Goal: Task Accomplishment & Management: Manage account settings

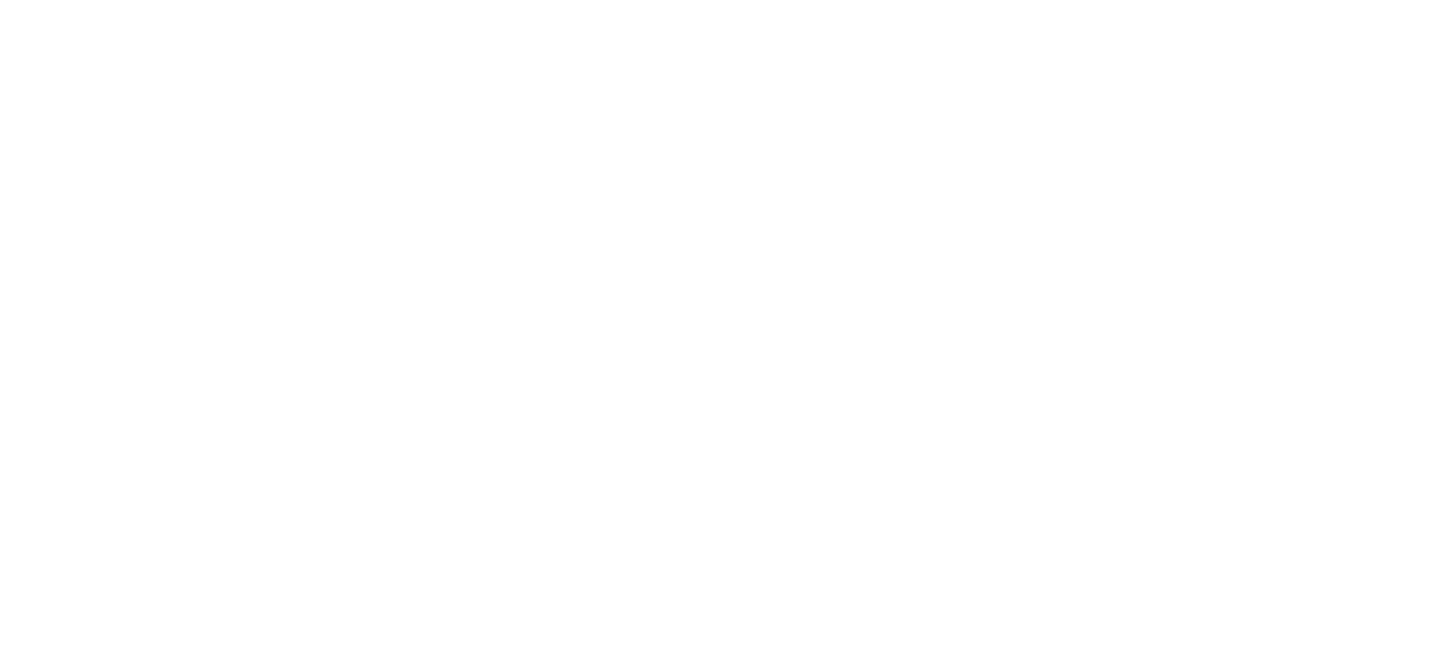
click at [1324, 7] on html at bounding box center [716, 3] width 1433 height 7
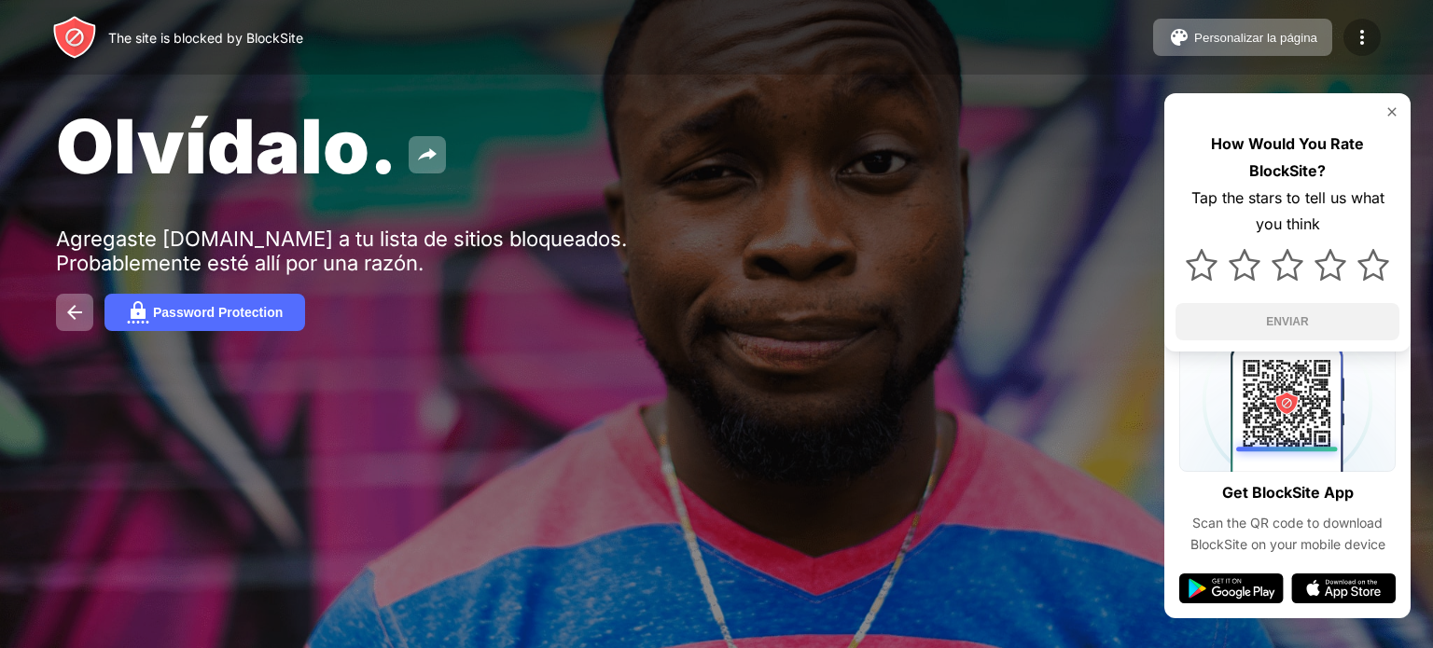
click at [1361, 28] on img at bounding box center [1362, 37] width 22 height 22
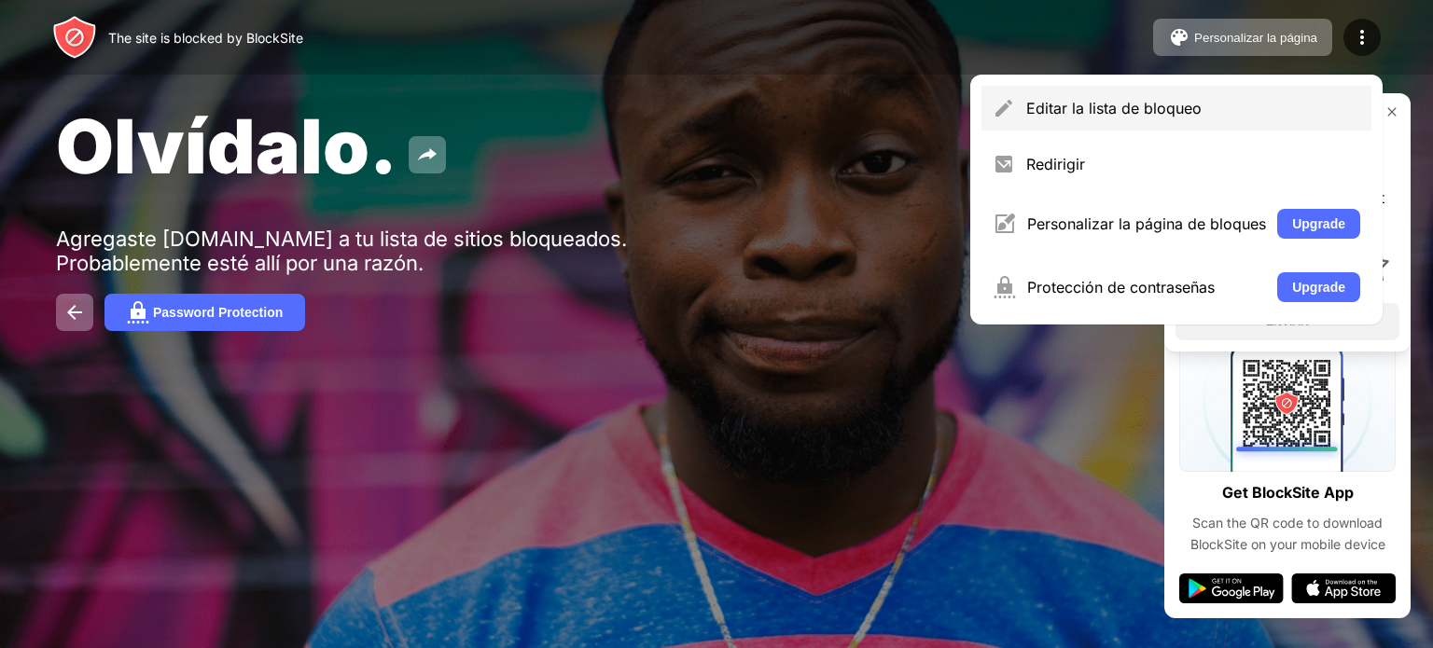
click at [1191, 121] on div "Editar la lista de bloqueo" at bounding box center [1176, 108] width 390 height 45
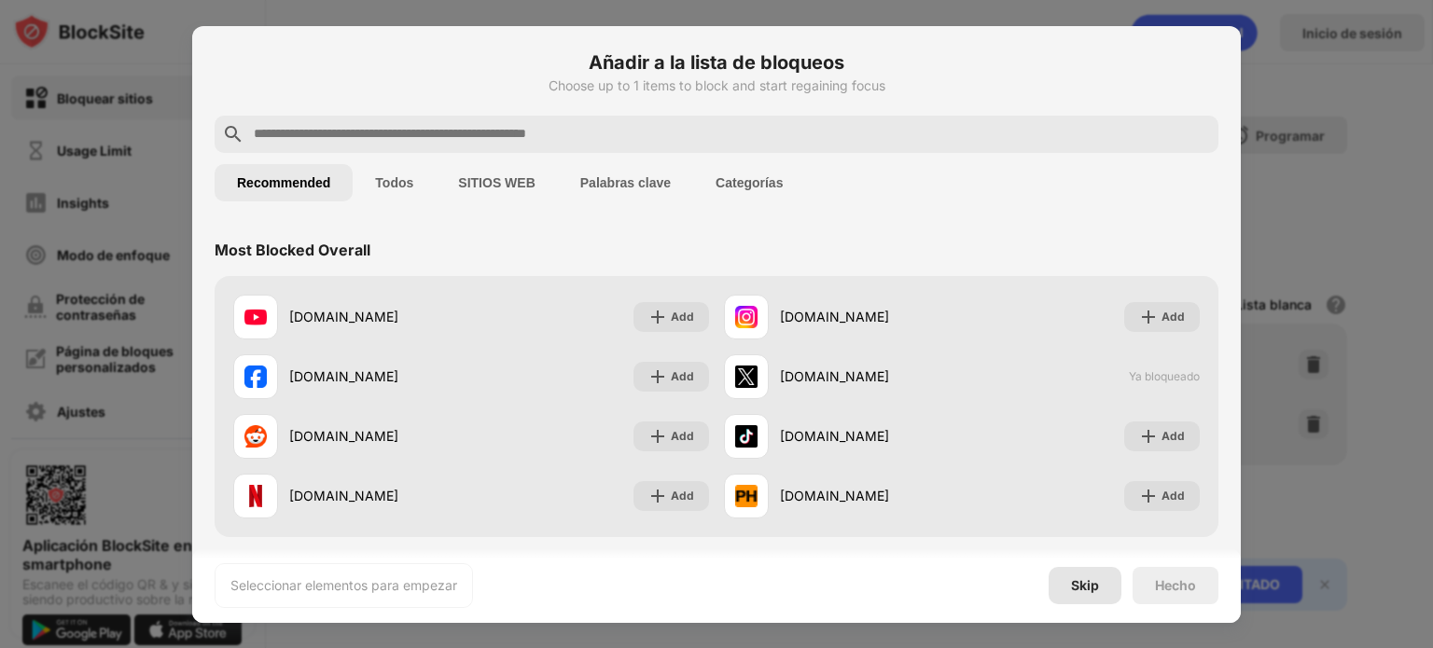
click at [1097, 584] on div "Skip" at bounding box center [1085, 585] width 28 height 15
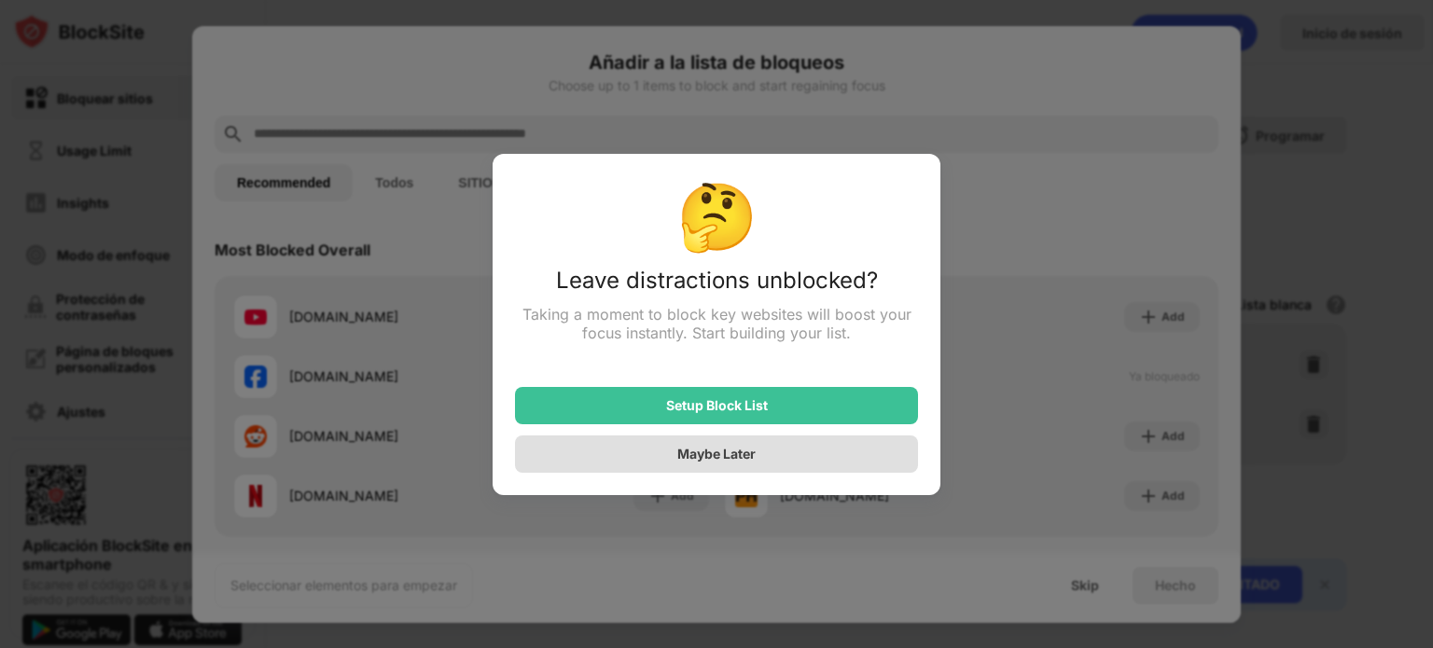
click at [808, 465] on div "Maybe Later" at bounding box center [716, 454] width 403 height 37
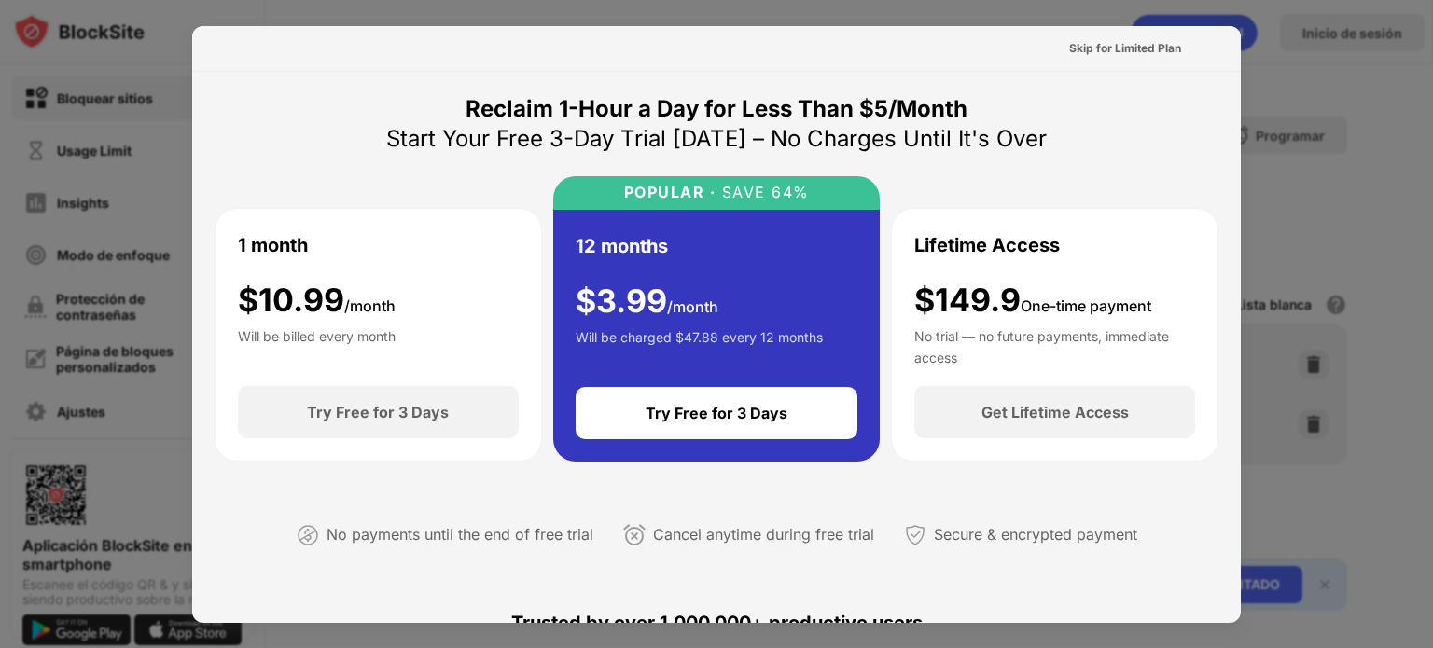
click at [1312, 89] on div at bounding box center [716, 324] width 1433 height 648
click at [1315, 112] on div at bounding box center [716, 324] width 1433 height 648
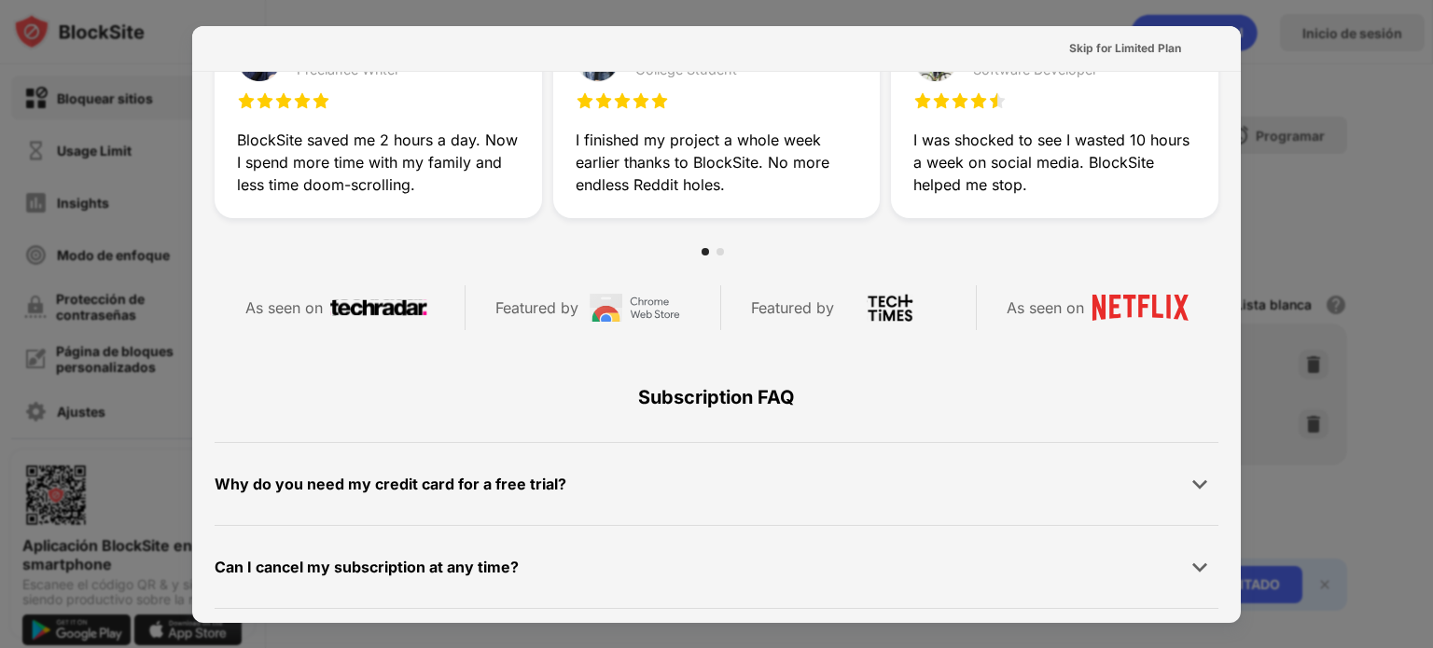
scroll to position [910, 0]
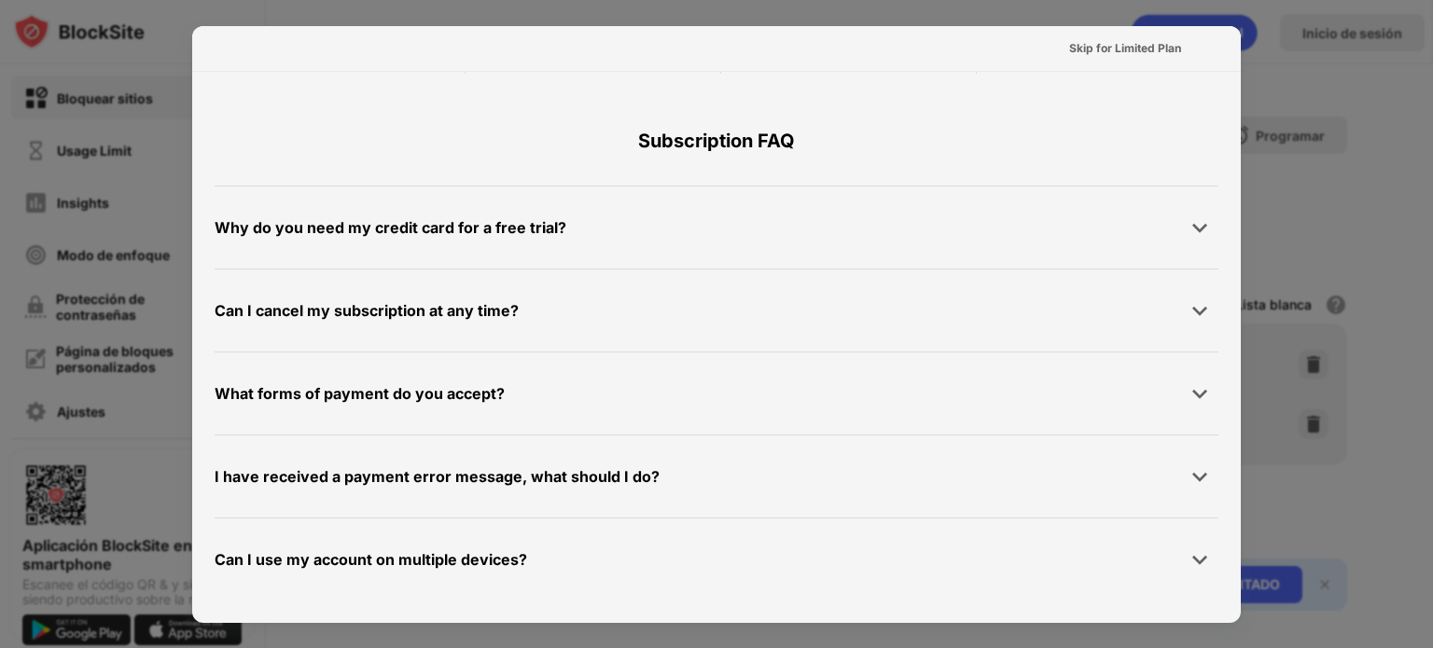
click at [0, 299] on div at bounding box center [716, 324] width 1433 height 648
drag, startPoint x: 0, startPoint y: 299, endPoint x: 519, endPoint y: 204, distance: 527.4
click at [30, 294] on div at bounding box center [716, 324] width 1433 height 648
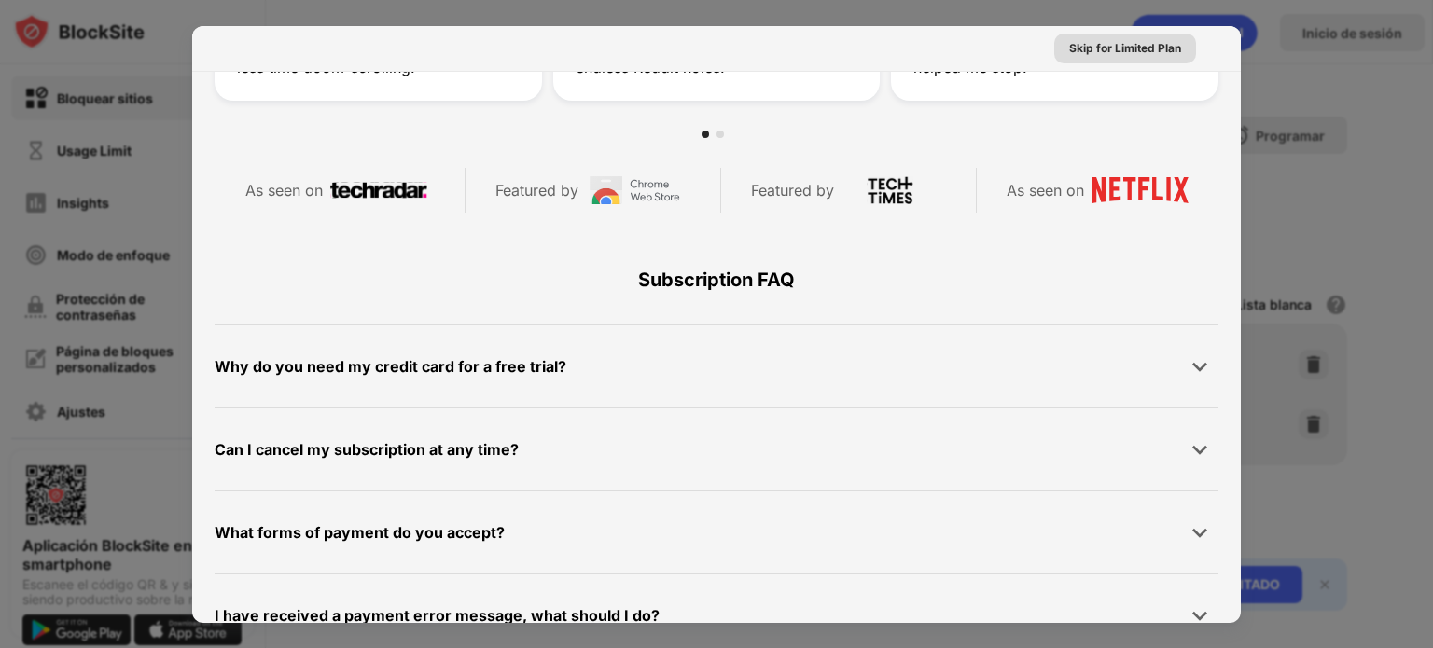
scroll to position [723, 0]
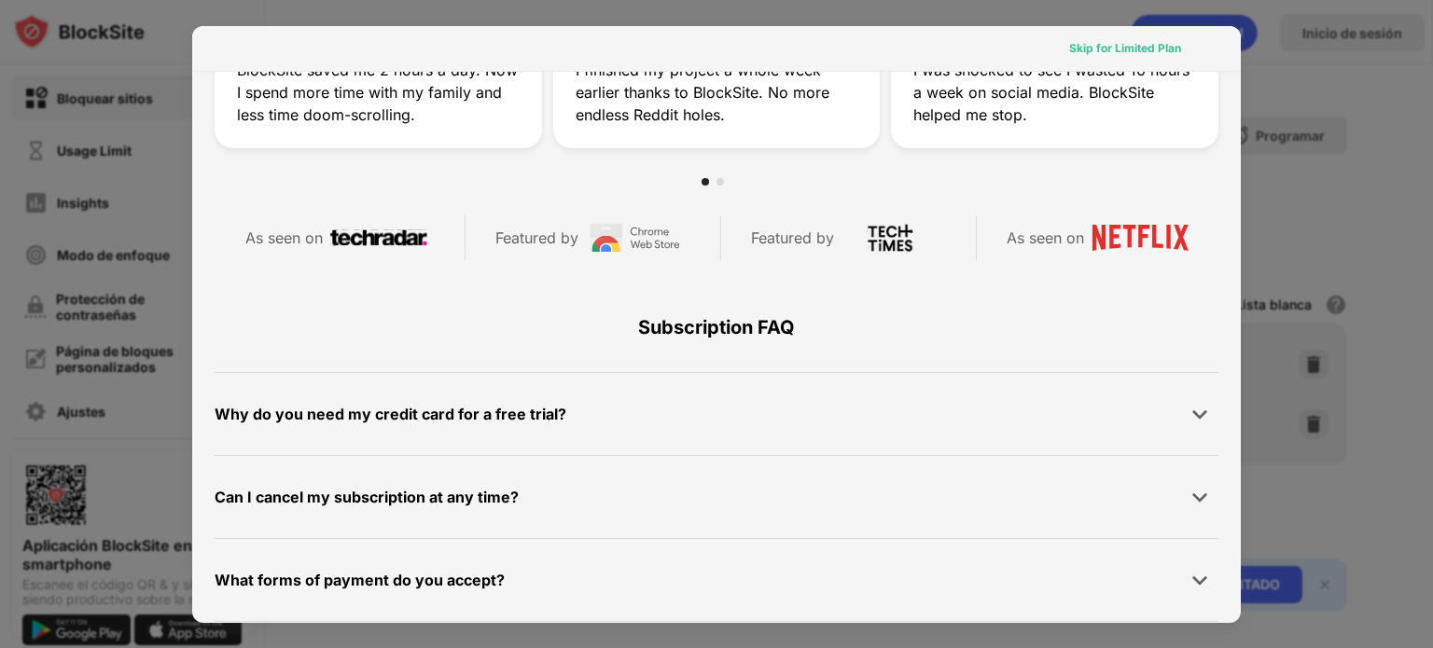
click at [1123, 48] on div "Skip for Limited Plan" at bounding box center [1125, 48] width 112 height 19
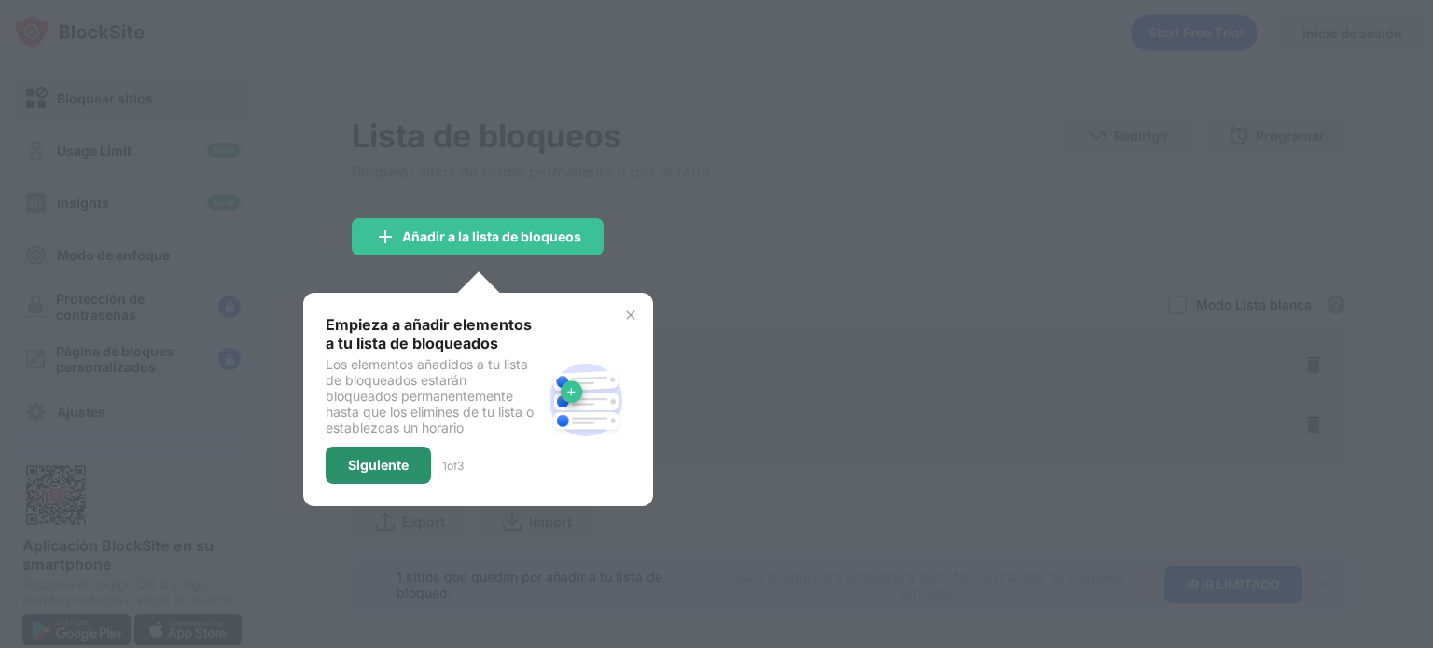
click at [373, 464] on div "Siguiente" at bounding box center [378, 465] width 61 height 15
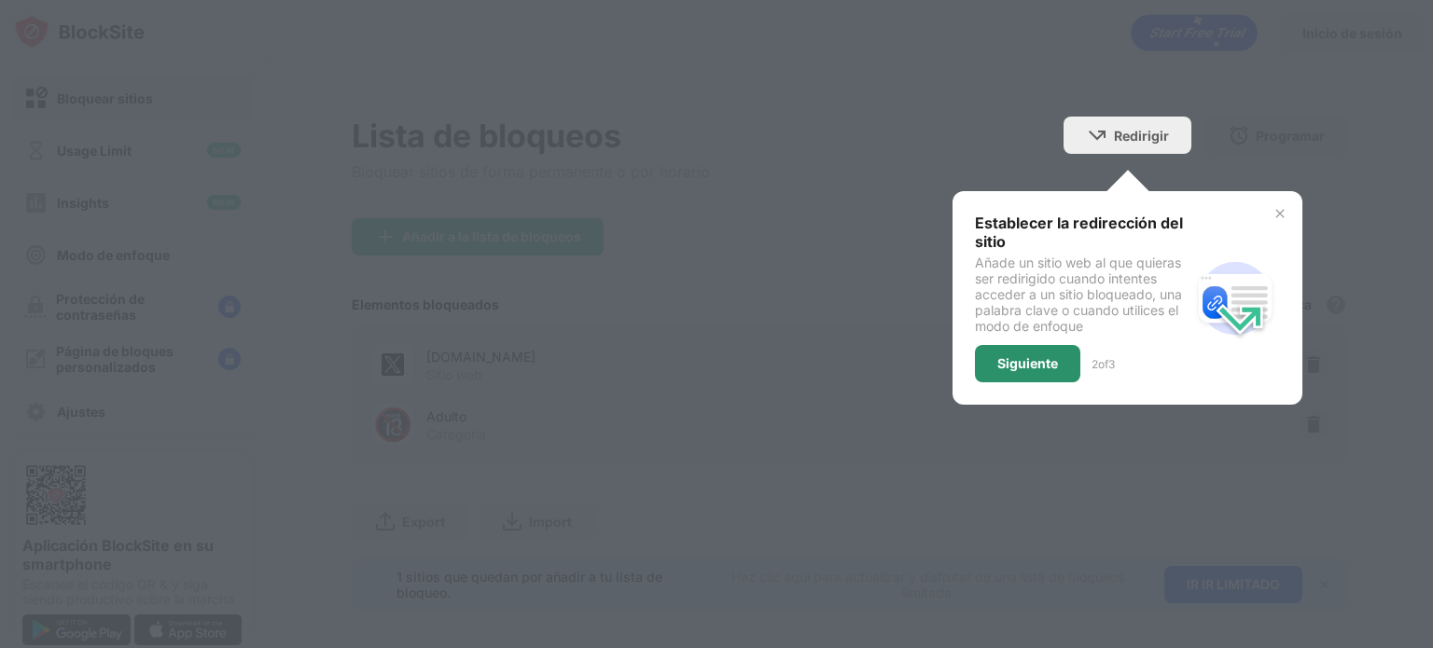
click at [1051, 355] on div "Siguiente" at bounding box center [1027, 363] width 105 height 37
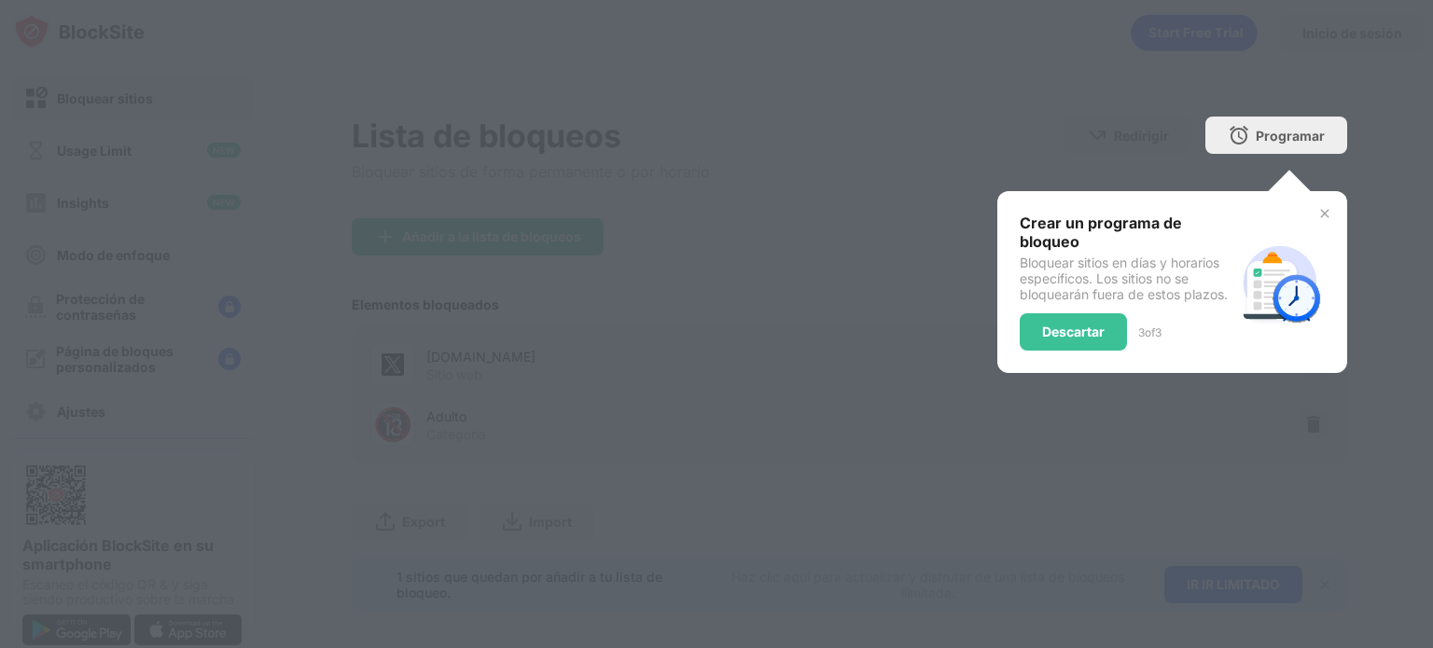
click at [1317, 210] on img at bounding box center [1324, 213] width 15 height 15
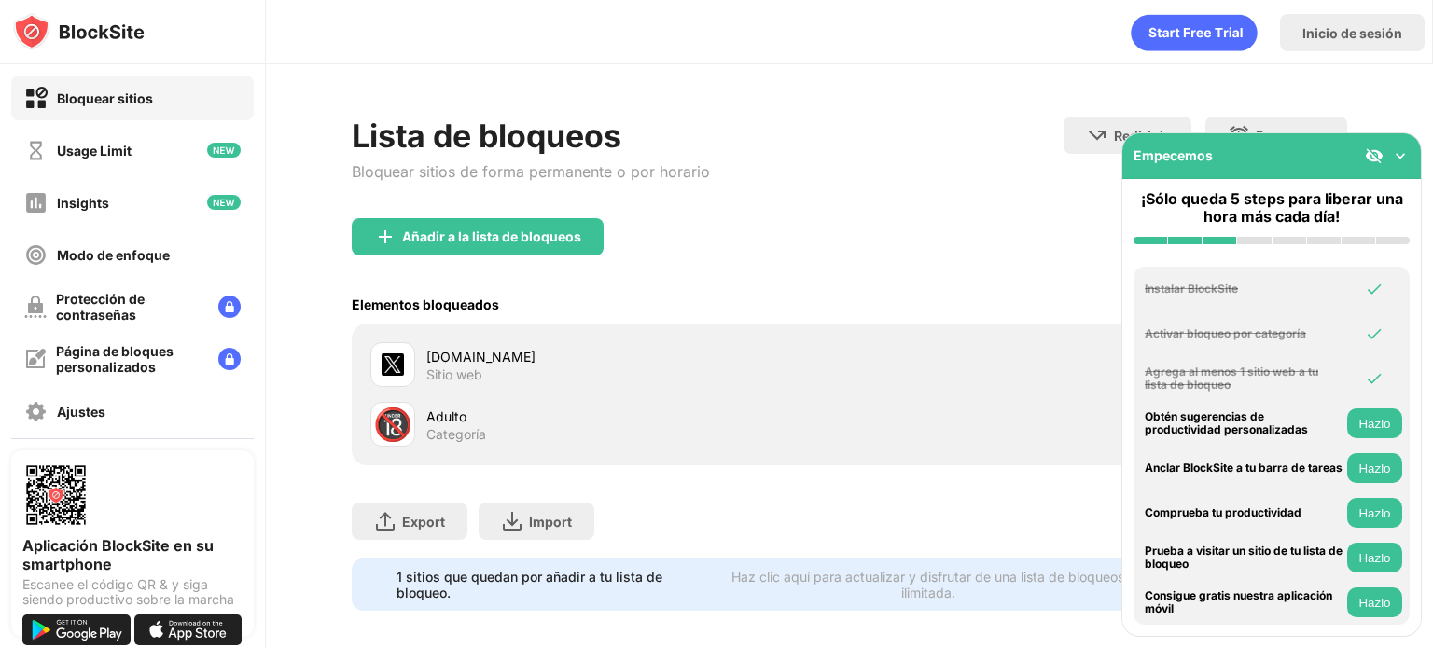
click at [702, 209] on div "Lista de bloqueos Bloquear sitios de forma permanente o por horario" at bounding box center [531, 168] width 358 height 102
click at [1405, 154] on img at bounding box center [1400, 155] width 19 height 19
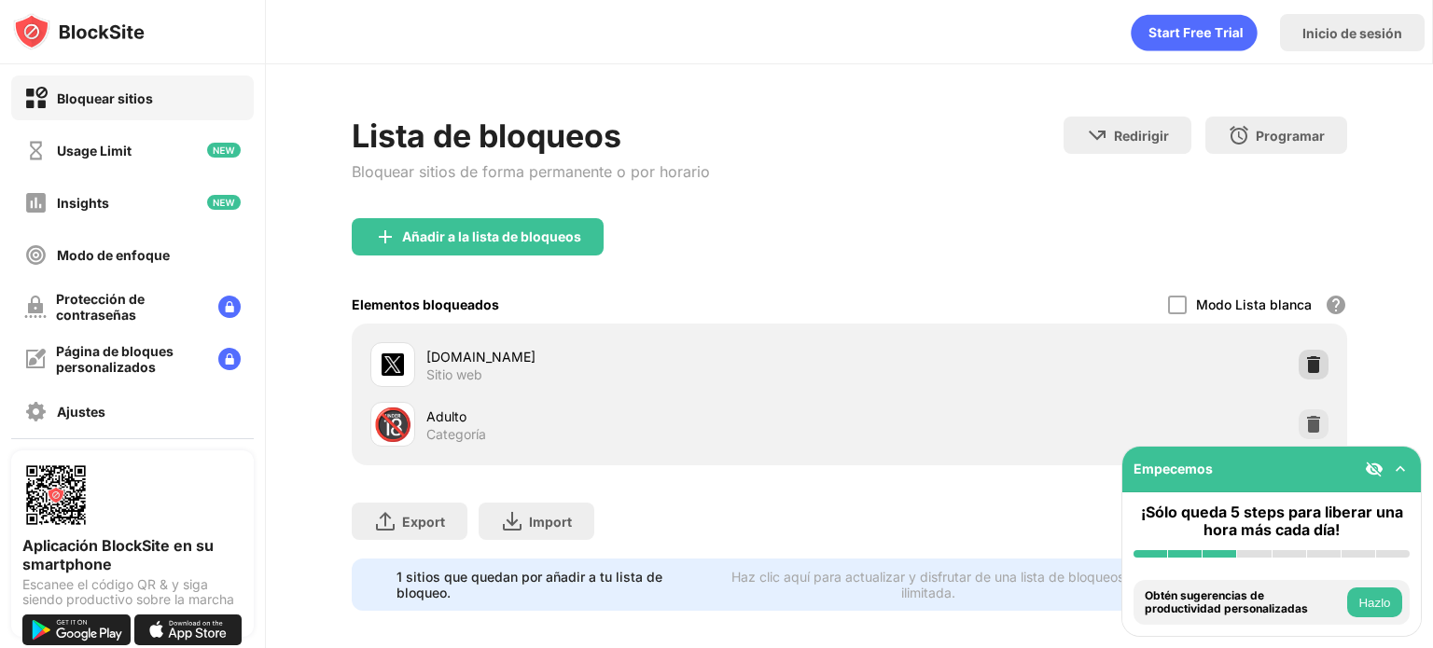
click at [1304, 361] on img at bounding box center [1313, 364] width 19 height 19
